Goal: Navigation & Orientation: Find specific page/section

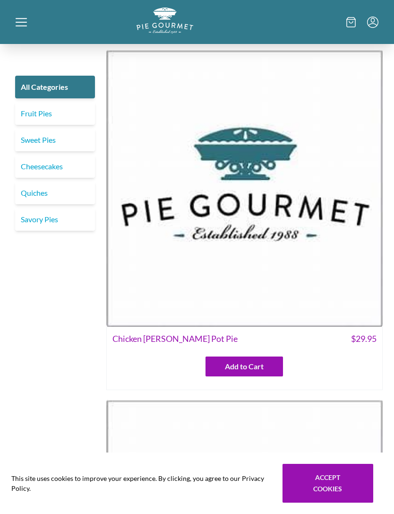
click at [64, 196] on link "Quiches" at bounding box center [55, 193] width 80 height 23
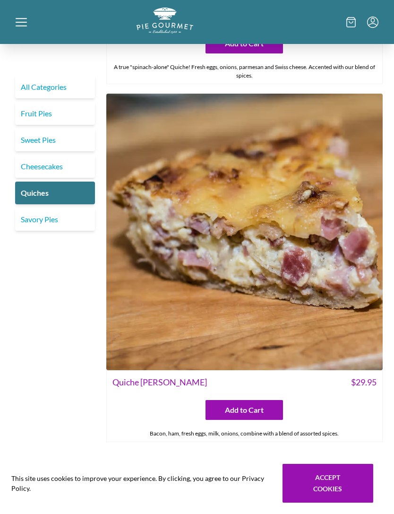
scroll to position [1759, 0]
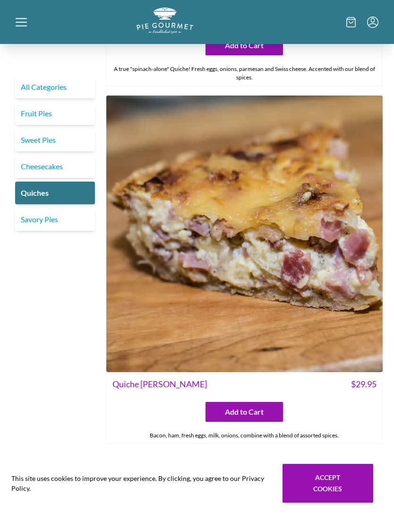
click at [38, 219] on link "Savory Pies" at bounding box center [55, 219] width 80 height 23
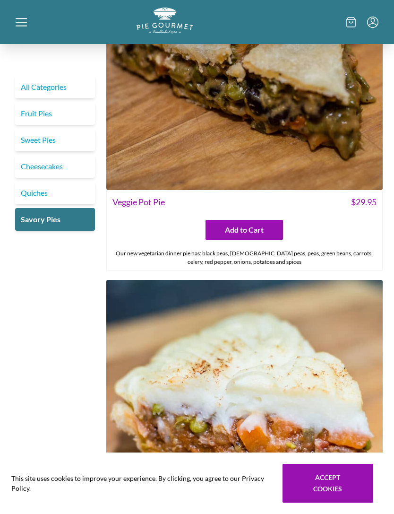
scroll to position [1190, 0]
click at [36, 84] on link "All Categories" at bounding box center [55, 87] width 80 height 23
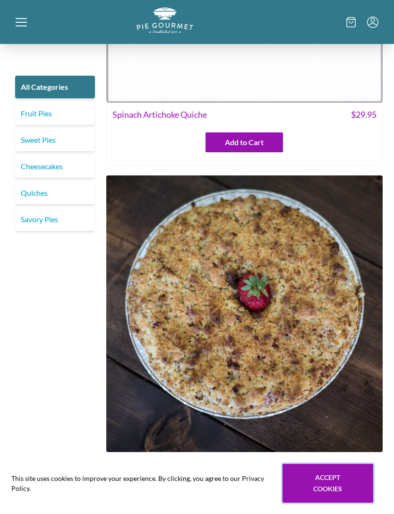
click at [327, 500] on button "Accept cookies" at bounding box center [328, 483] width 91 height 39
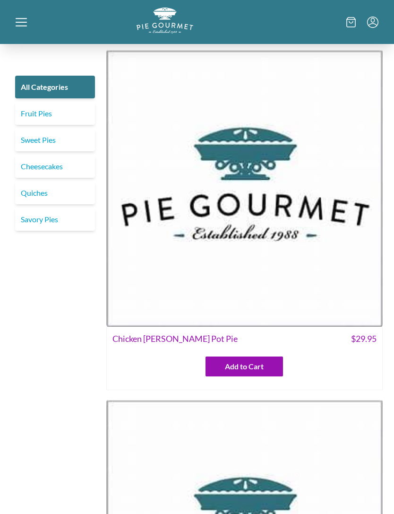
click at [25, 21] on icon at bounding box center [21, 22] width 11 height 11
click at [13, 25] on div "Home Shop" at bounding box center [197, 257] width 394 height 514
click at [19, 25] on icon at bounding box center [21, 22] width 11 height 11
click at [355, 17] on div "Home Shop" at bounding box center [197, 257] width 394 height 514
click at [18, 17] on icon at bounding box center [21, 22] width 11 height 11
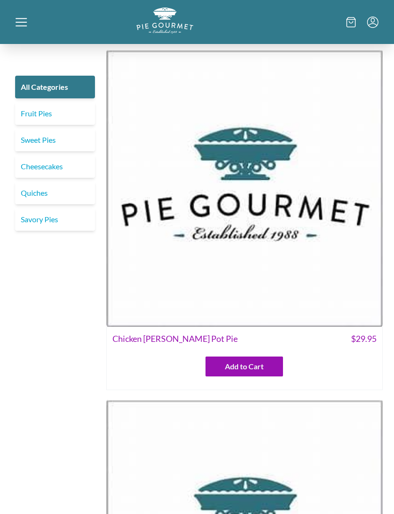
click at [341, 18] on div "Home Shop" at bounding box center [197, 257] width 394 height 514
click at [347, 21] on icon at bounding box center [351, 22] width 9 height 10
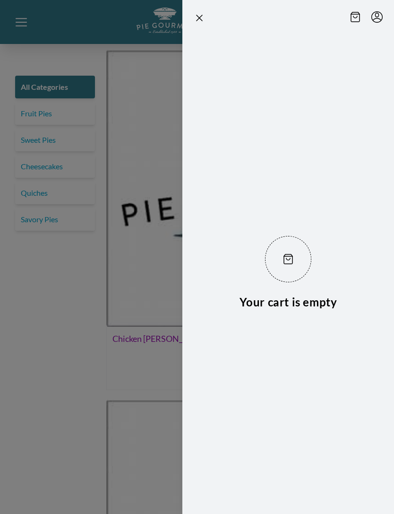
click at [299, 239] on span at bounding box center [288, 259] width 46 height 46
click at [378, 19] on icon "Menu" at bounding box center [377, 16] width 11 height 11
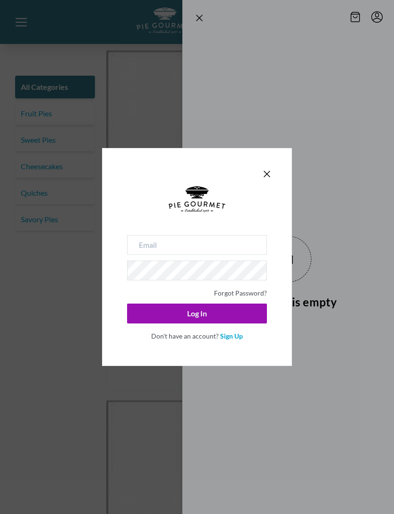
click at [54, 197] on div "Forgot Password? Log In Don't have an account? Sign Up" at bounding box center [197, 257] width 394 height 514
click at [263, 179] on icon "Close panel" at bounding box center [266, 173] width 11 height 11
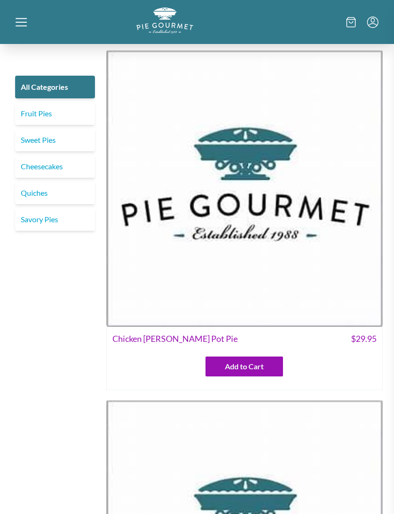
click at [20, 18] on div at bounding box center [197, 257] width 394 height 514
click at [13, 23] on div "Home Shop" at bounding box center [197, 22] width 394 height 44
click at [167, 20] on img "Logo" at bounding box center [165, 21] width 57 height 26
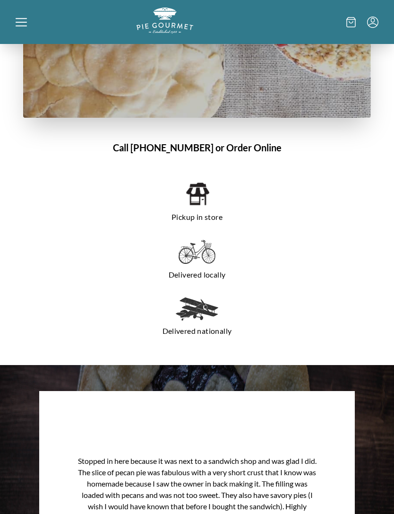
scroll to position [682, 0]
